Goal: Transaction & Acquisition: Purchase product/service

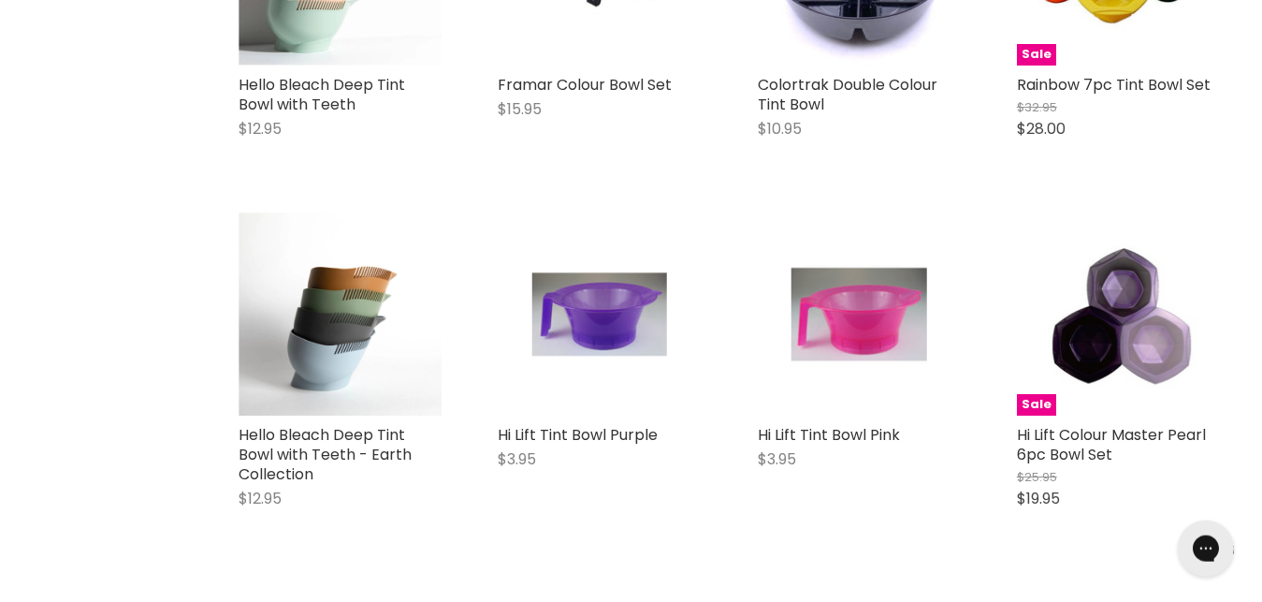
scroll to position [973, 0]
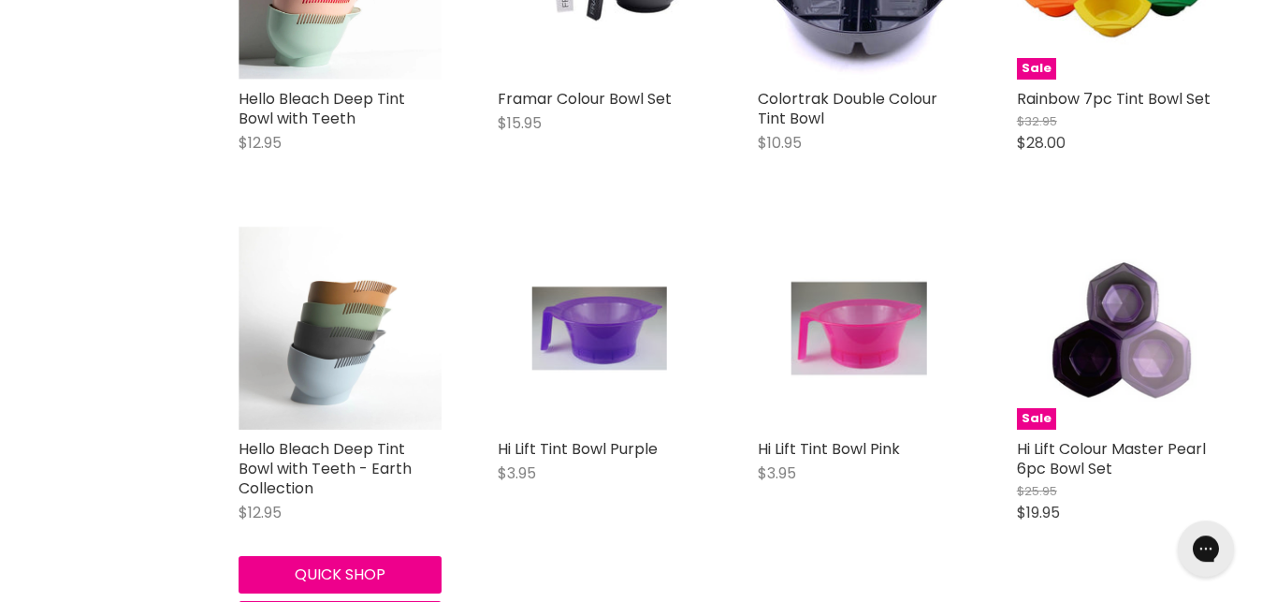
click at [343, 299] on img "Main content" at bounding box center [340, 327] width 203 height 203
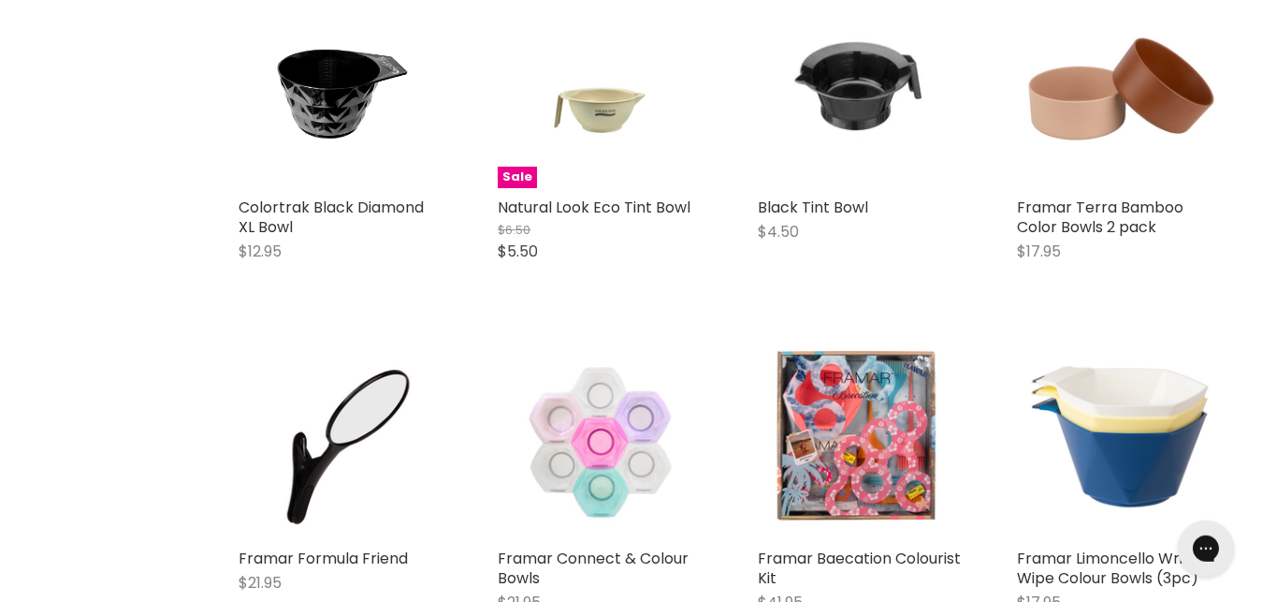
scroll to position [1592, 0]
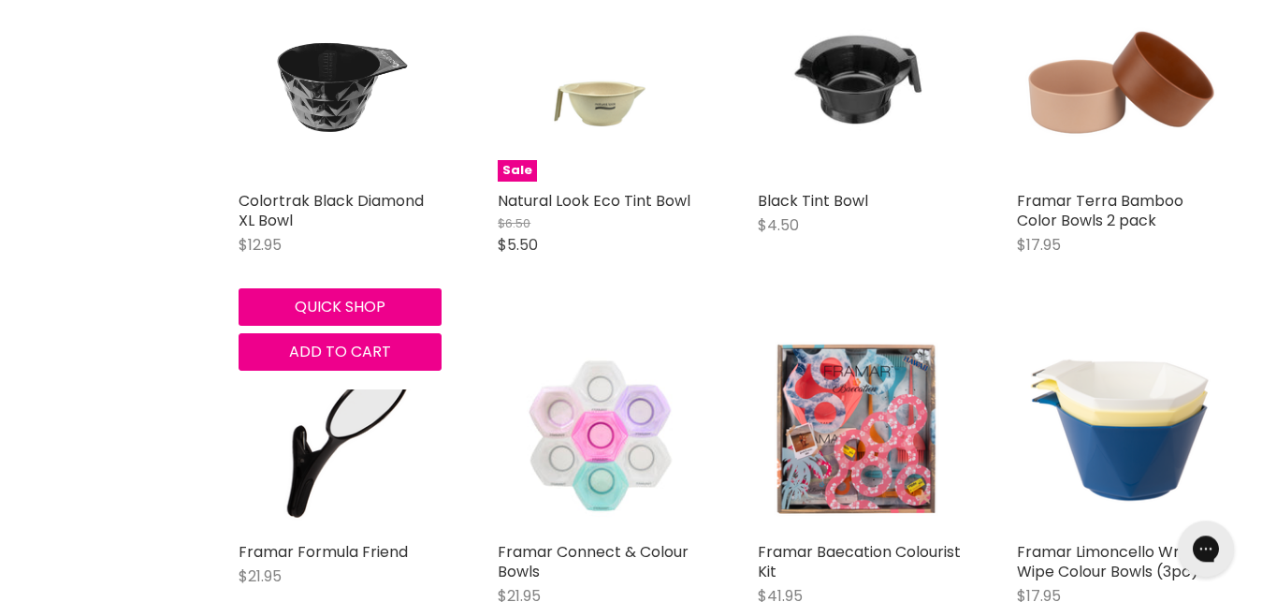
click at [372, 82] on img "Main content" at bounding box center [340, 79] width 136 height 203
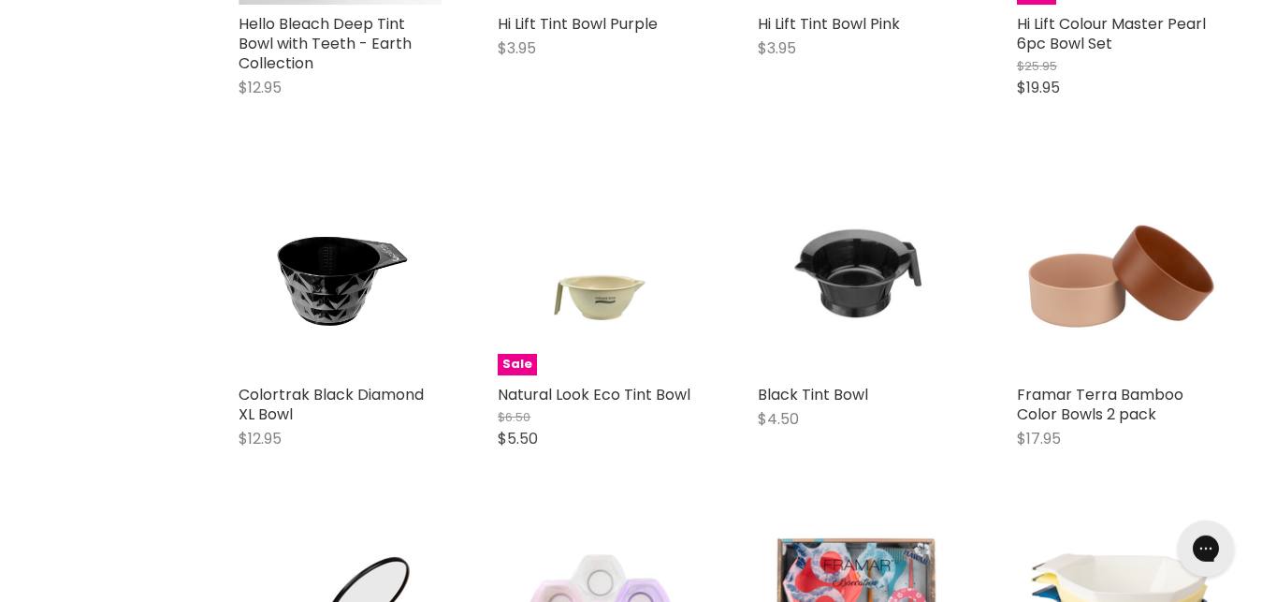
scroll to position [1489, 0]
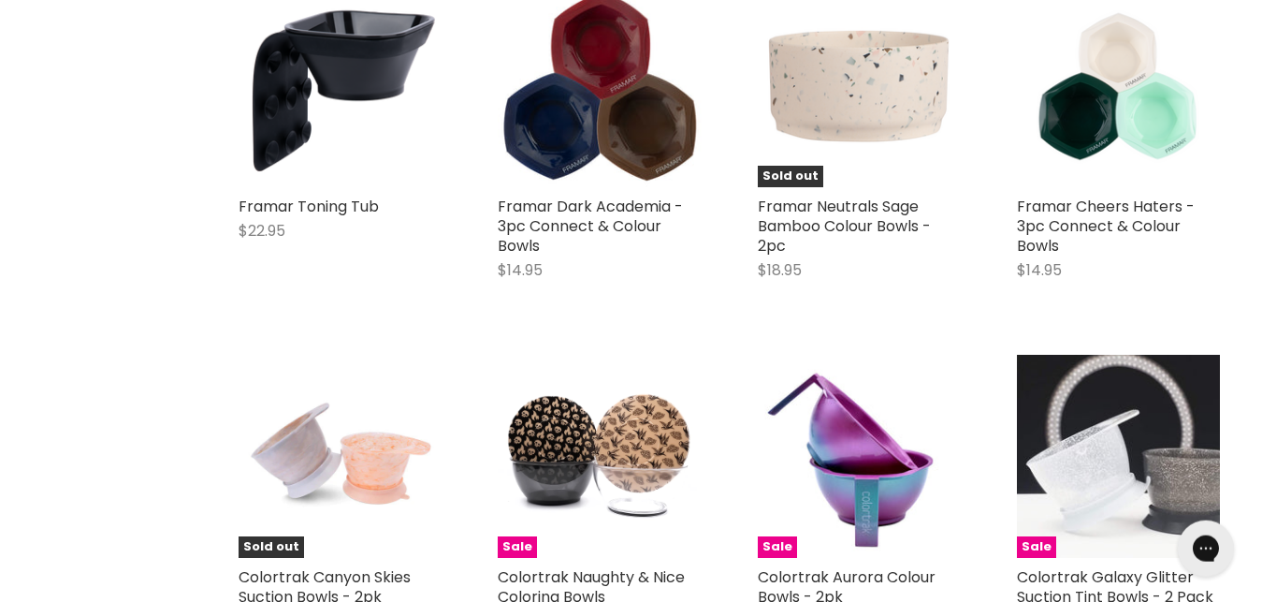
scroll to position [2280, 0]
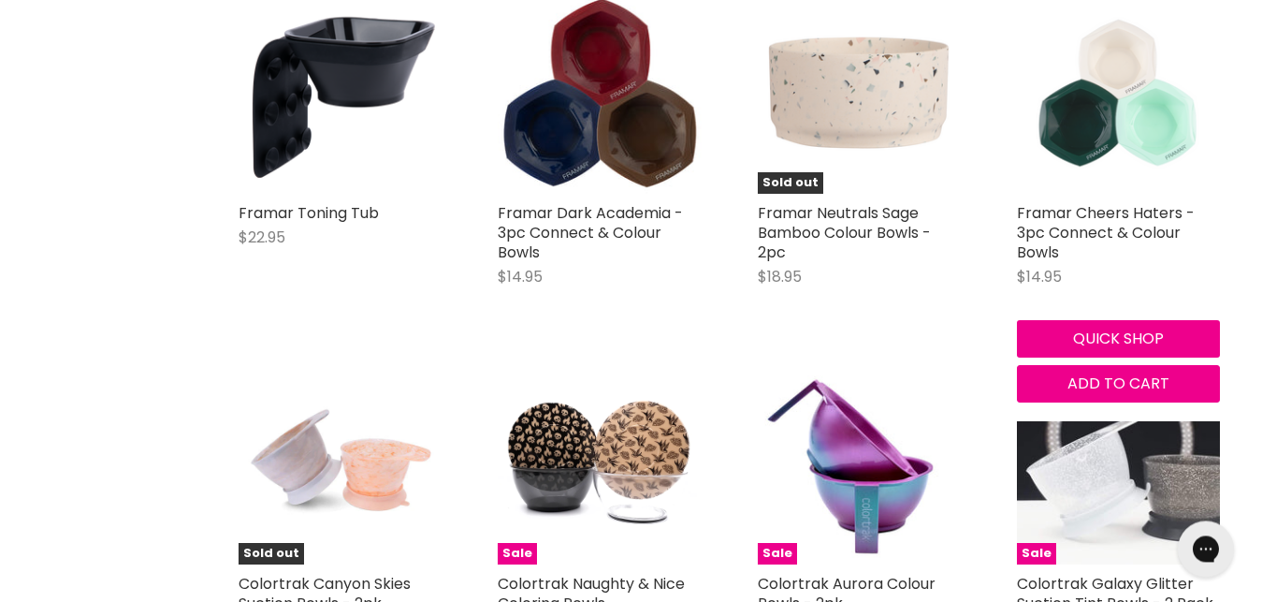
click at [1114, 83] on img "Main content" at bounding box center [1118, 92] width 203 height 203
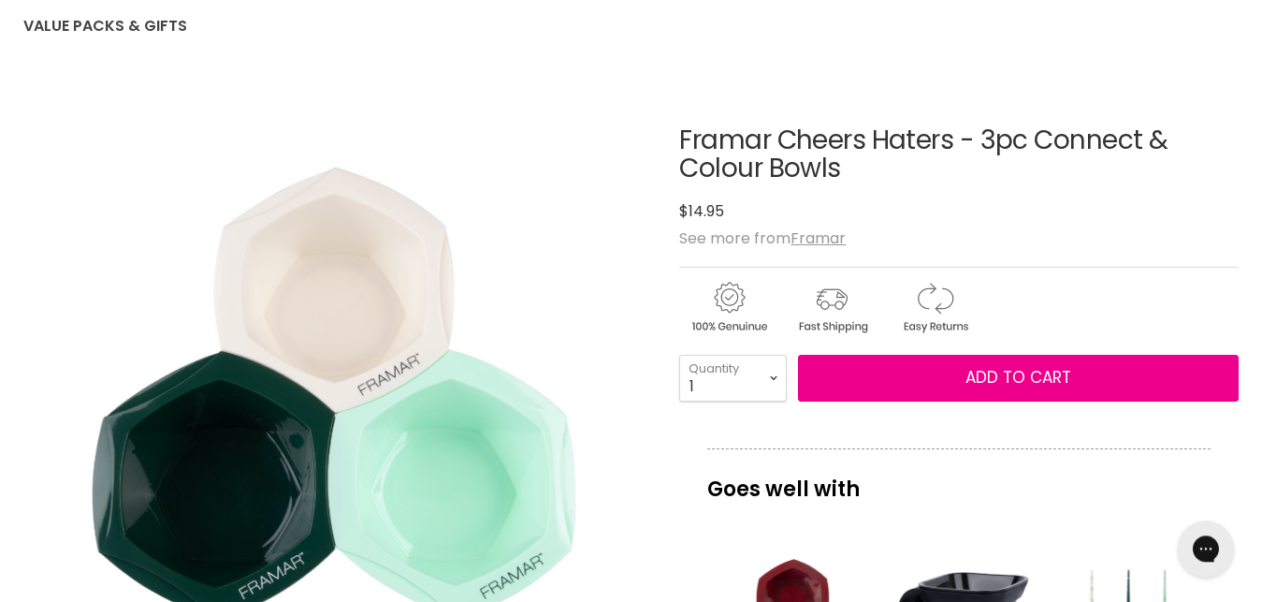
scroll to position [190, 0]
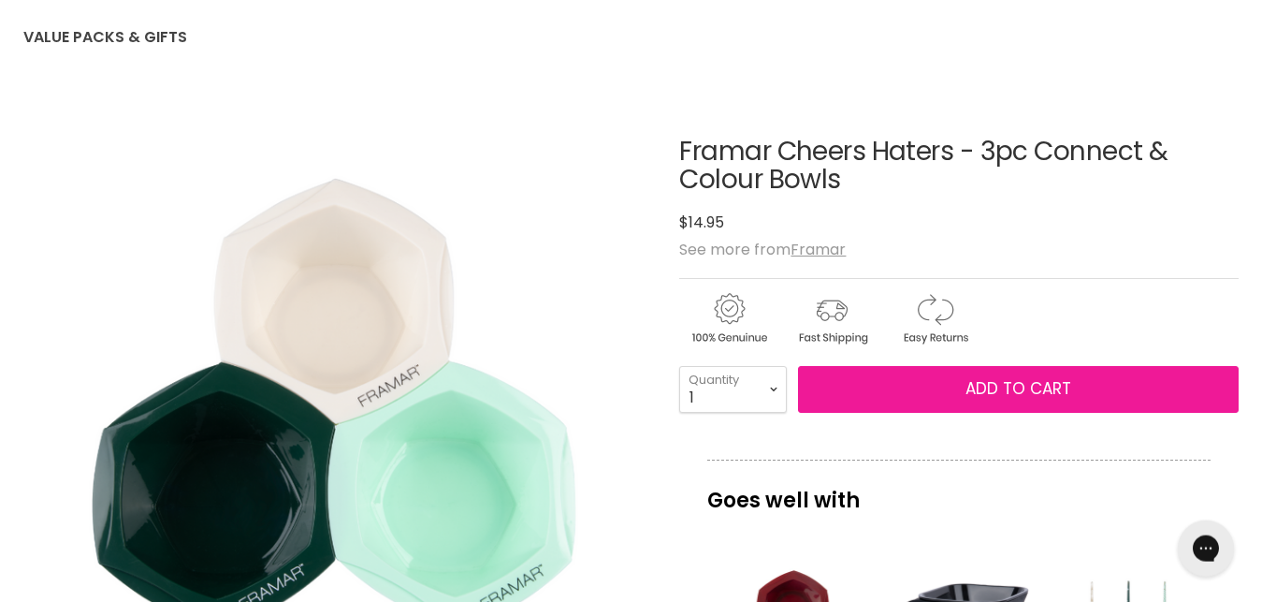
click at [1000, 397] on span "Add to cart" at bounding box center [1019, 388] width 106 height 22
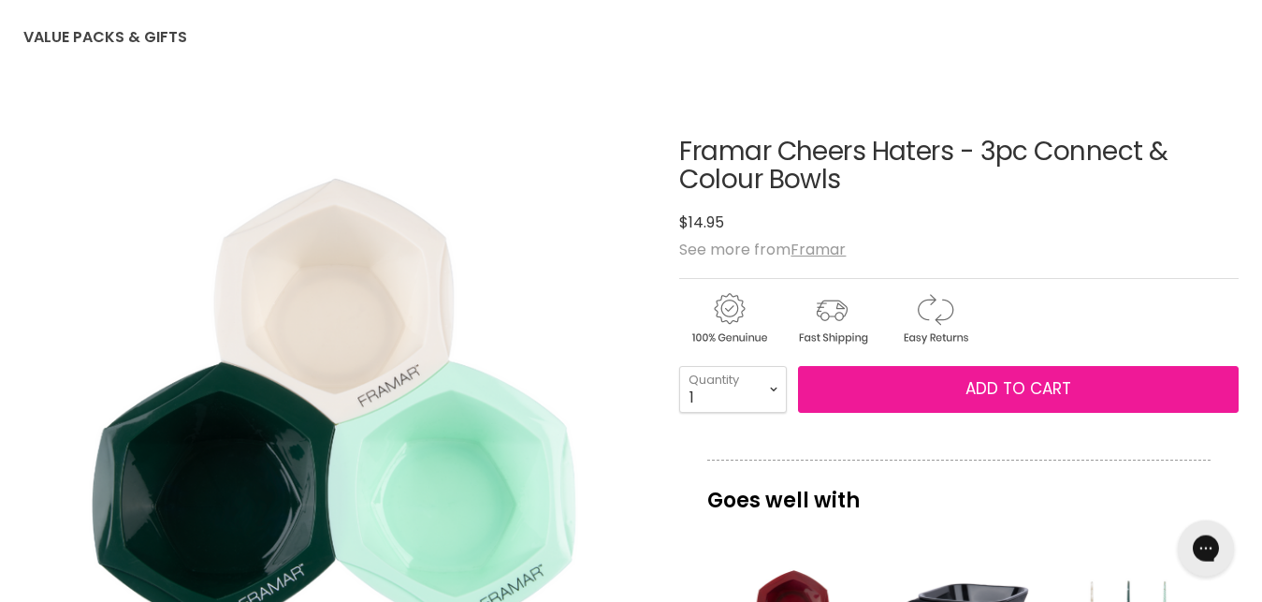
click at [1001, 389] on span "Add to cart" at bounding box center [1019, 388] width 106 height 22
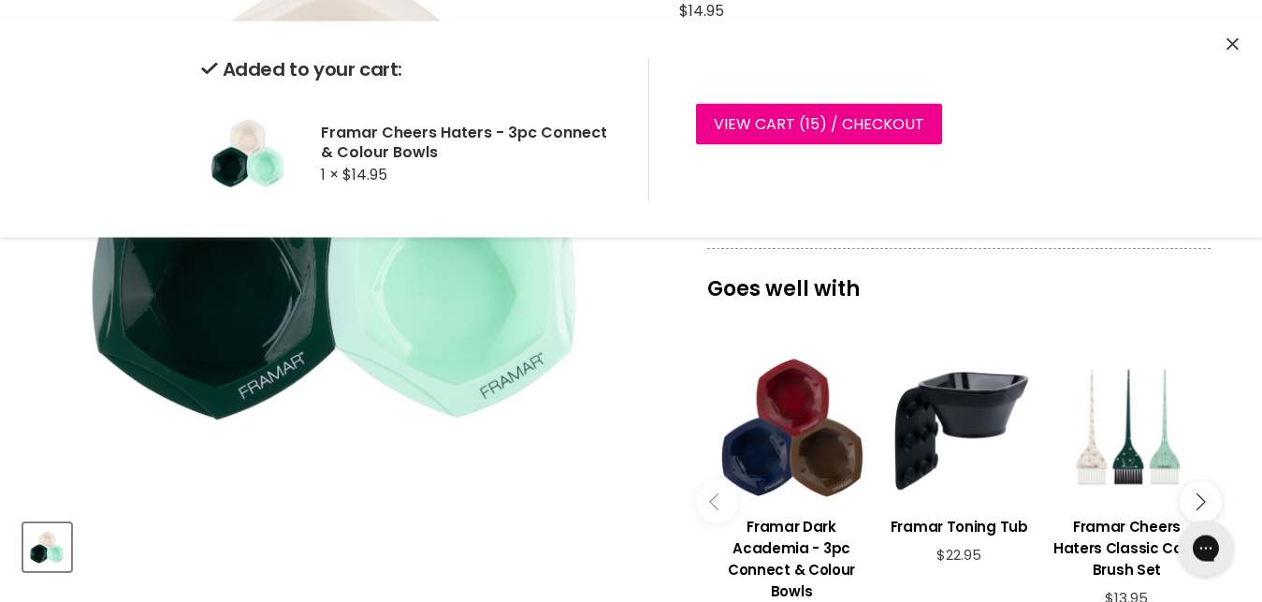
scroll to position [0, 0]
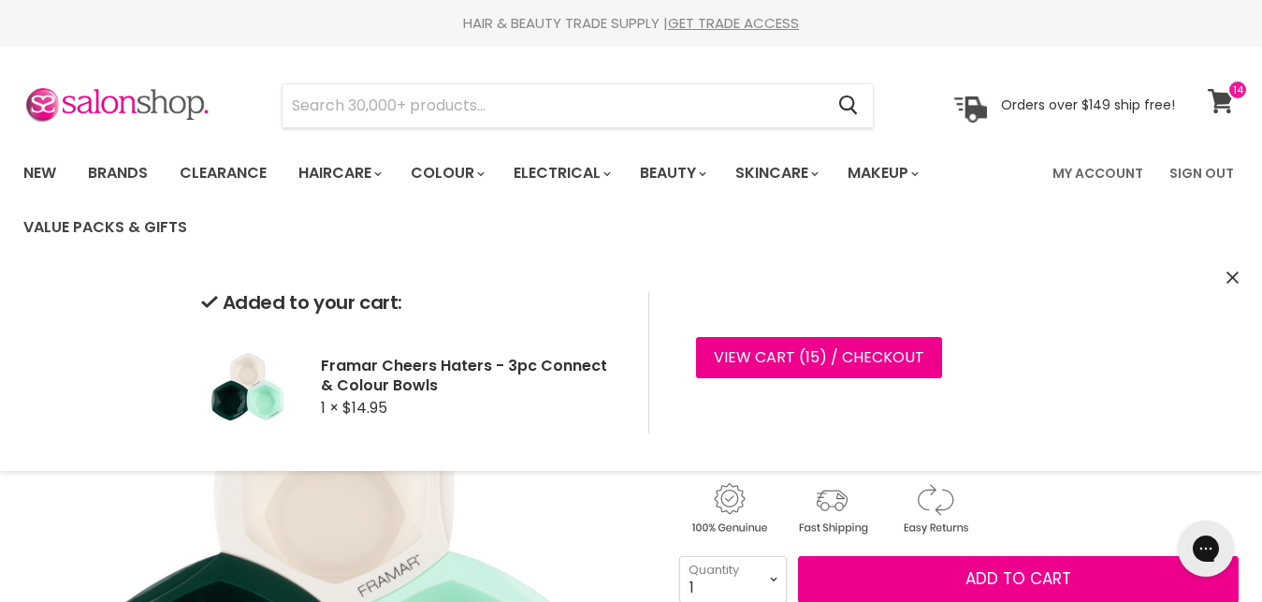
click at [1225, 96] on icon at bounding box center [1220, 101] width 25 height 24
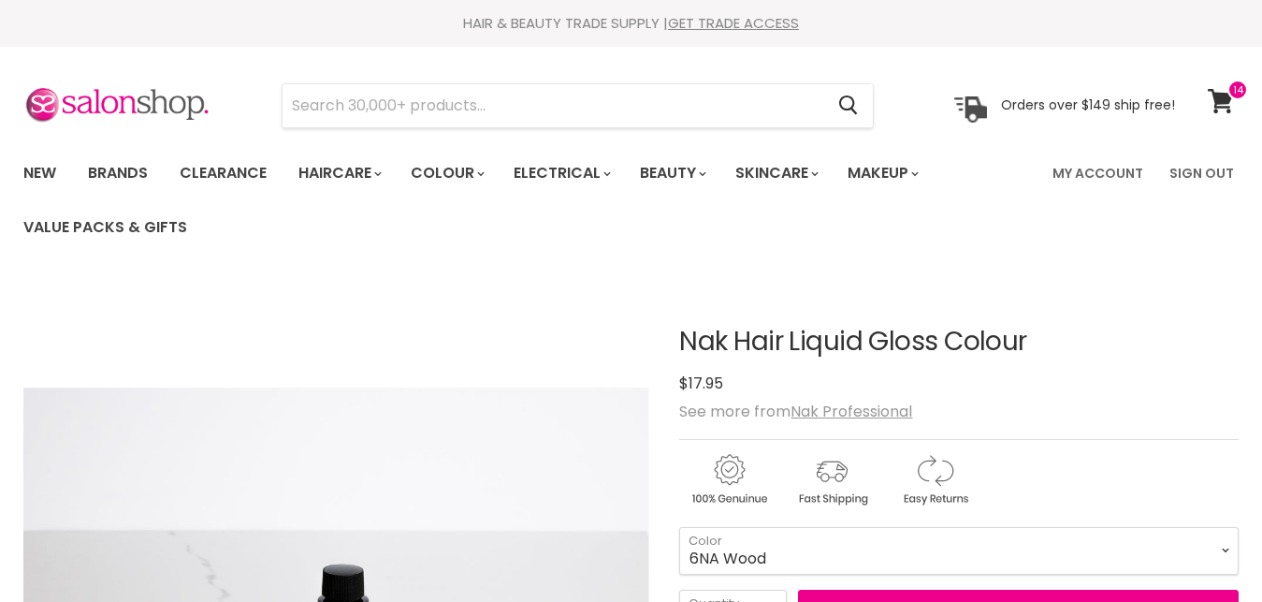
scroll to position [226, 0]
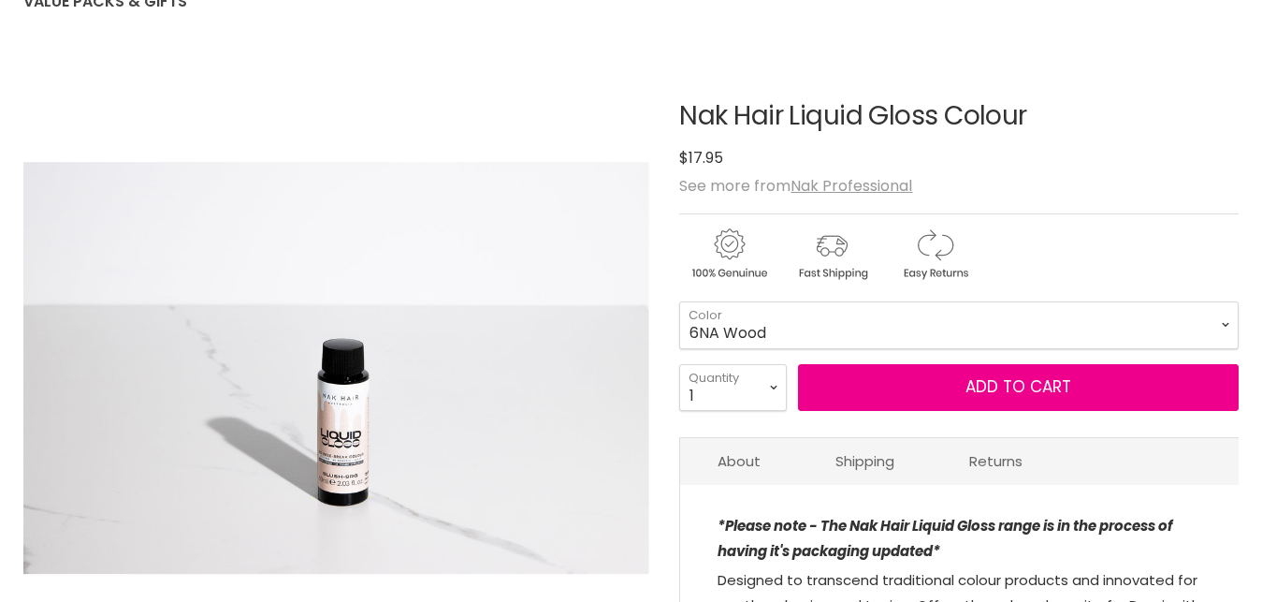
select select "6NA Wood"
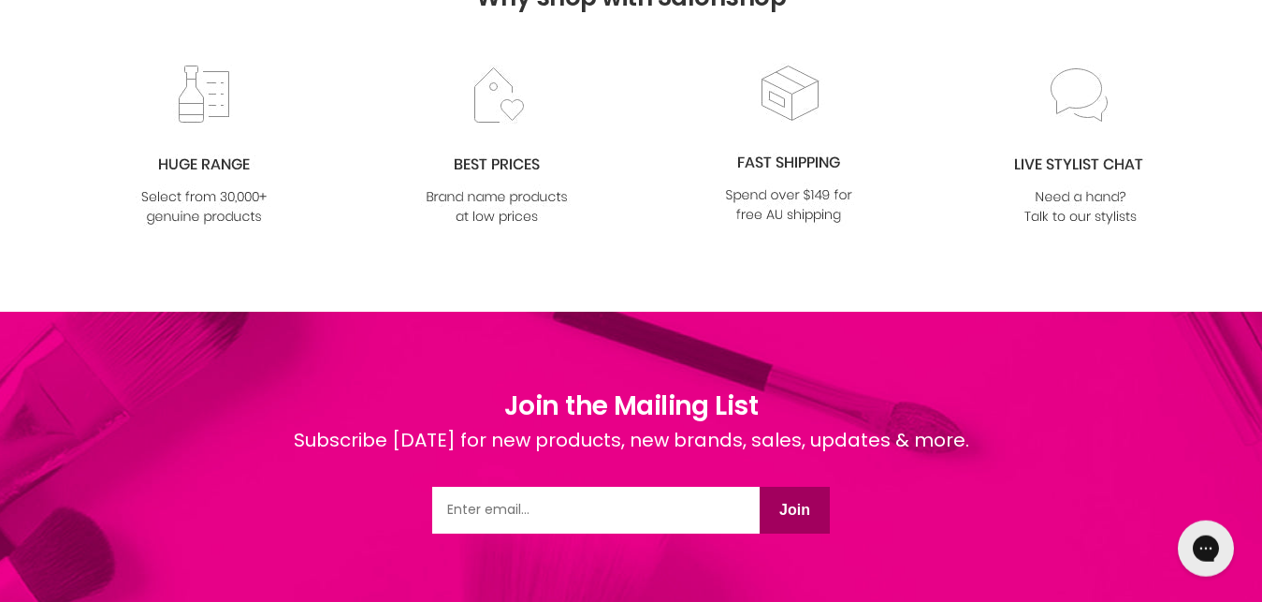
scroll to position [0, 0]
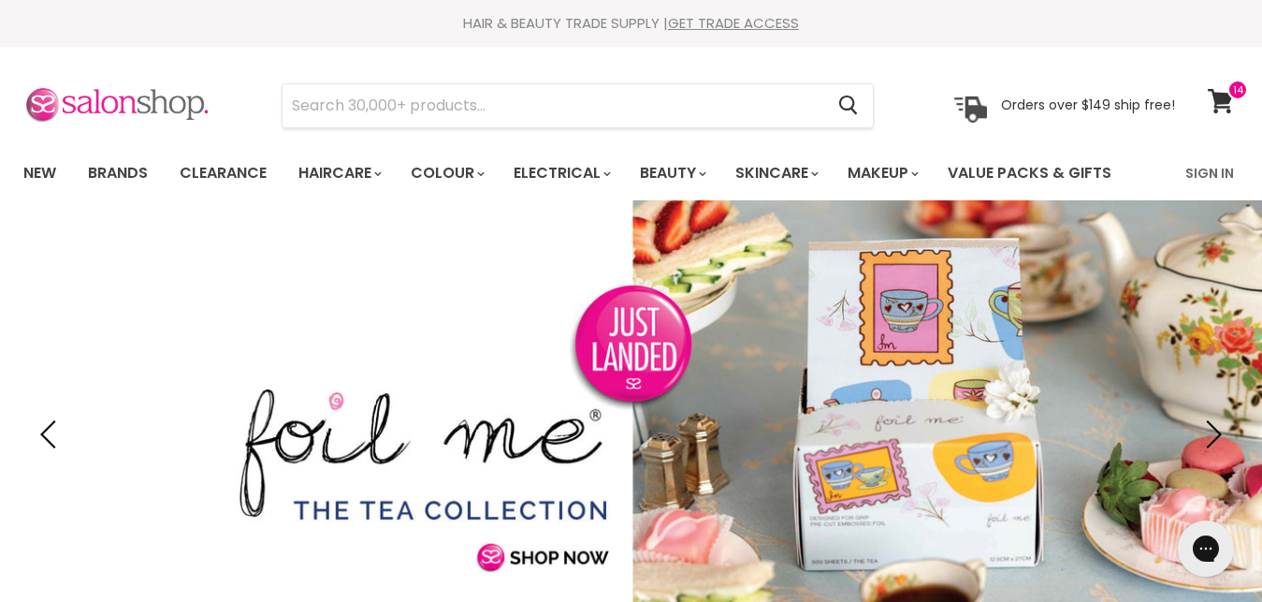
click at [108, 114] on img at bounding box center [116, 105] width 187 height 39
click at [1224, 100] on icon at bounding box center [1220, 101] width 25 height 24
